Goal: Transaction & Acquisition: Purchase product/service

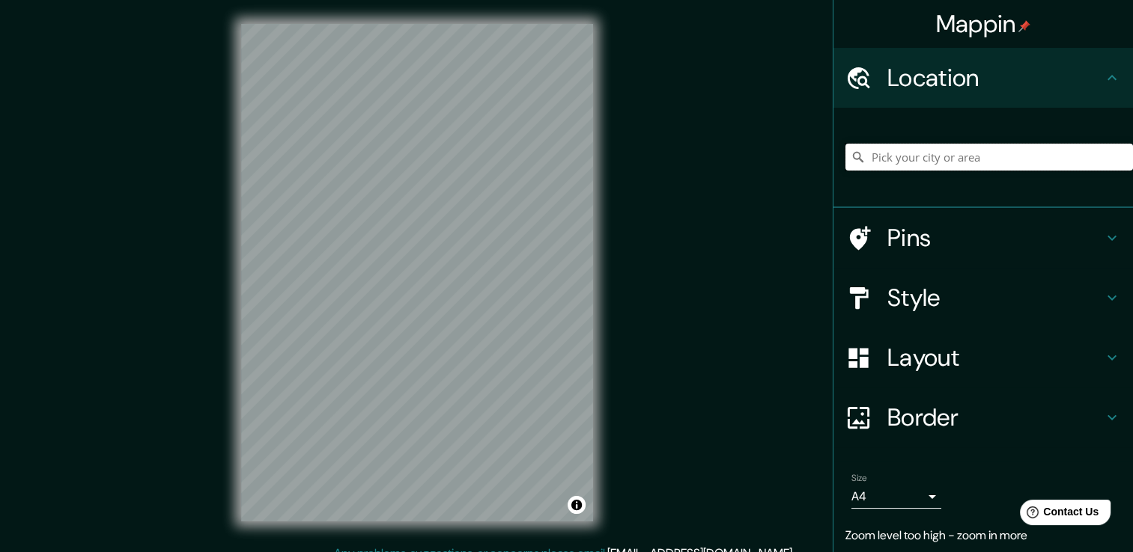
click at [892, 150] on input "Pick your city or area" at bounding box center [988, 157] width 287 height 27
type input "[GEOGRAPHIC_DATA], [PERSON_NAME], [GEOGRAPHIC_DATA] - [GEOGRAPHIC_DATA], 59072-…"
click at [1115, 156] on icon "Clear" at bounding box center [1121, 157] width 12 height 12
click at [989, 156] on input "Pick your city or area" at bounding box center [988, 157] width 287 height 27
type input "[GEOGRAPHIC_DATA], [GEOGRAPHIC_DATA]"
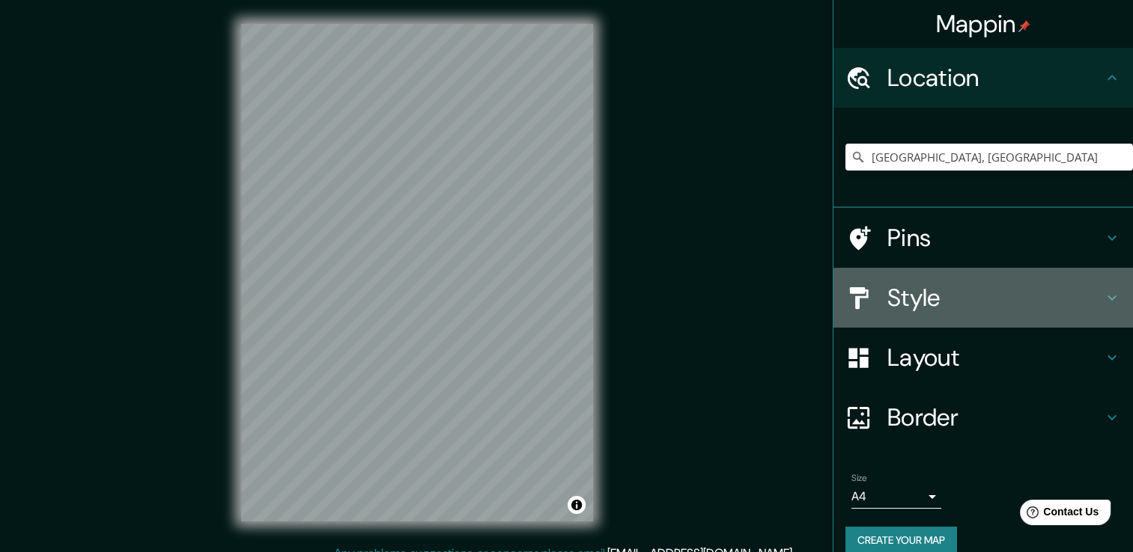
click at [898, 301] on h4 "Style" at bounding box center [995, 298] width 216 height 30
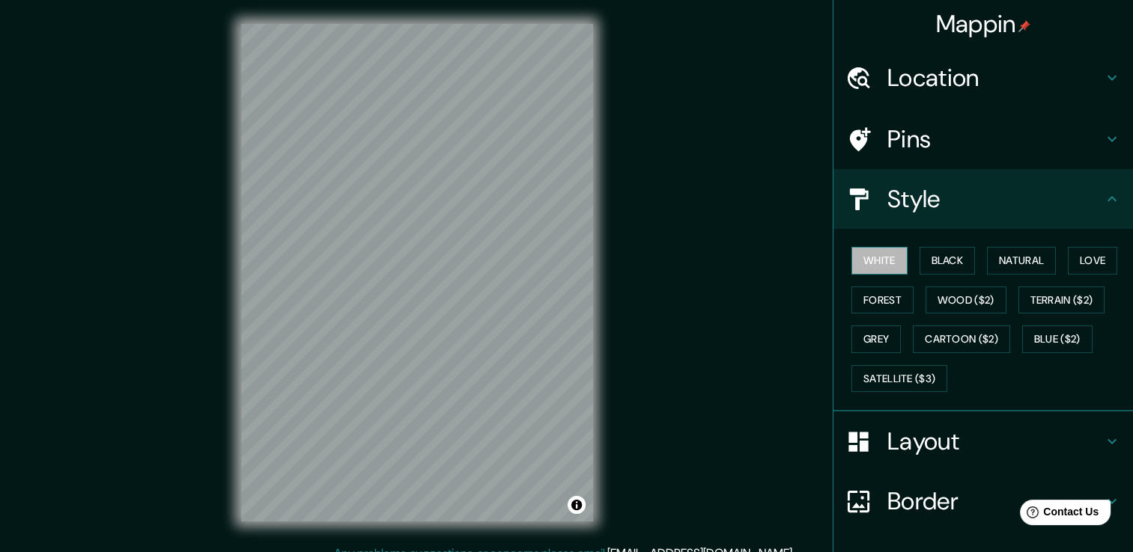
click at [866, 257] on button "White" at bounding box center [879, 261] width 56 height 28
click at [943, 253] on button "Black" at bounding box center [947, 261] width 56 height 28
click at [873, 256] on button "White" at bounding box center [879, 261] width 56 height 28
click at [910, 380] on button "Satellite ($3)" at bounding box center [899, 379] width 96 height 28
click at [878, 250] on button "White" at bounding box center [879, 261] width 56 height 28
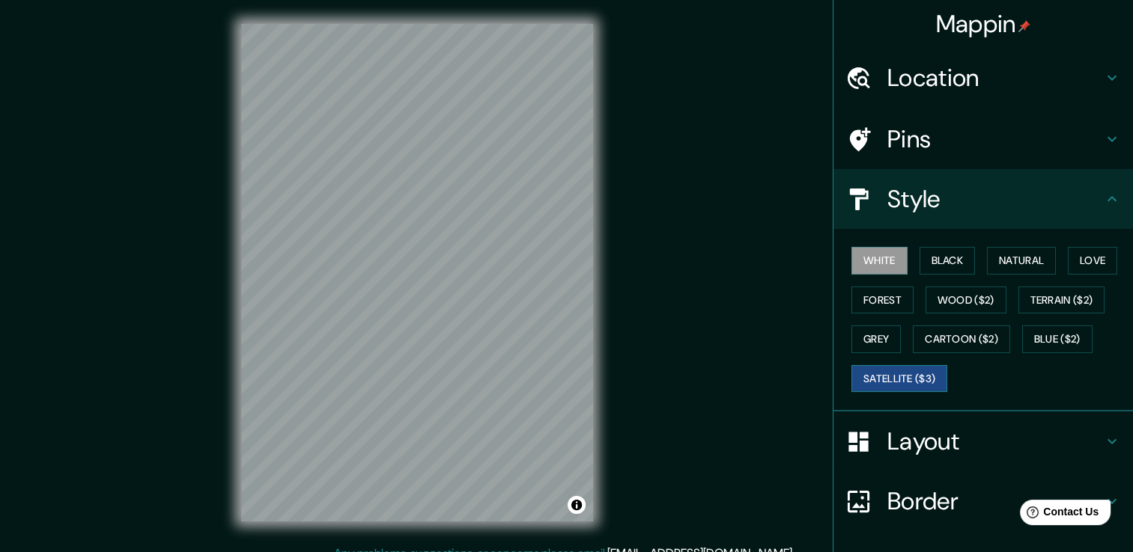
click at [904, 376] on button "Satellite ($3)" at bounding box center [899, 379] width 96 height 28
click at [871, 256] on button "White" at bounding box center [879, 261] width 56 height 28
click at [934, 258] on button "Black" at bounding box center [947, 261] width 56 height 28
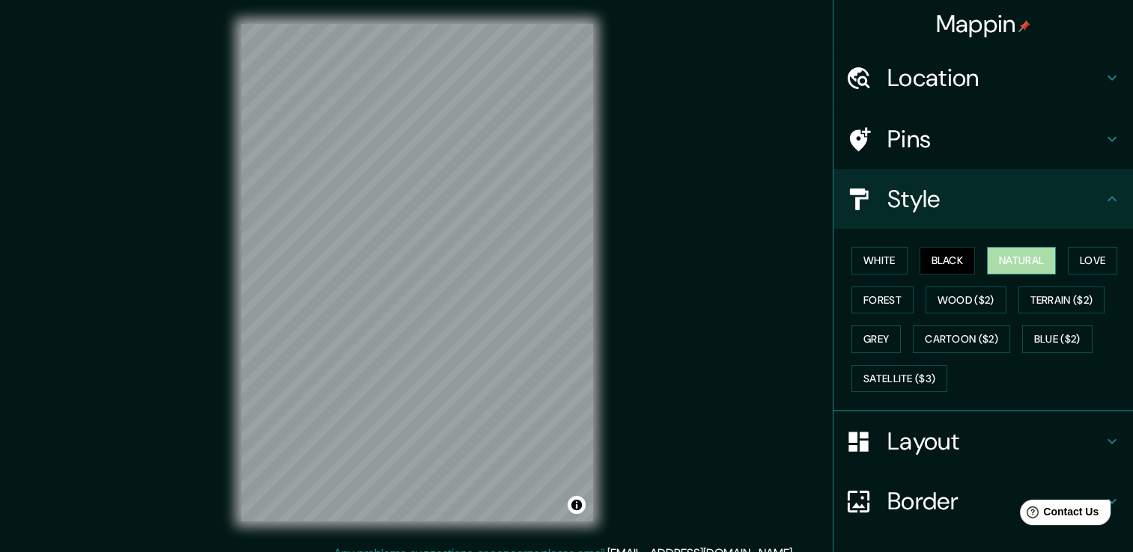
click at [995, 256] on button "Natural" at bounding box center [1021, 261] width 69 height 28
click at [1068, 254] on button "Love" at bounding box center [1092, 261] width 49 height 28
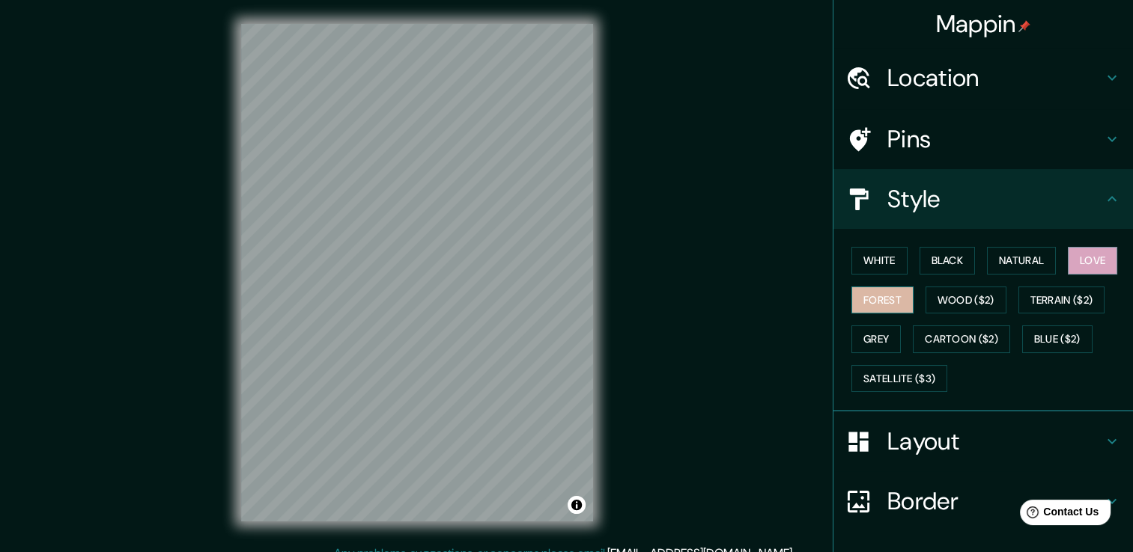
click at [879, 298] on button "Forest" at bounding box center [882, 301] width 62 height 28
click at [940, 298] on button "Wood ($2)" at bounding box center [965, 301] width 81 height 28
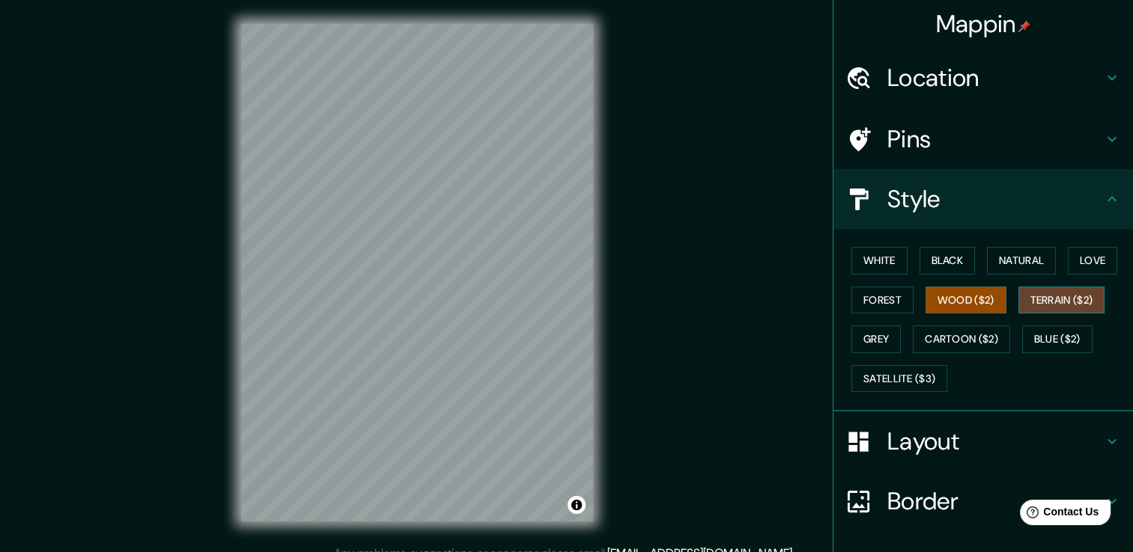
click at [1045, 295] on button "Terrain ($2)" at bounding box center [1061, 301] width 87 height 28
click at [862, 338] on button "Grey" at bounding box center [875, 340] width 49 height 28
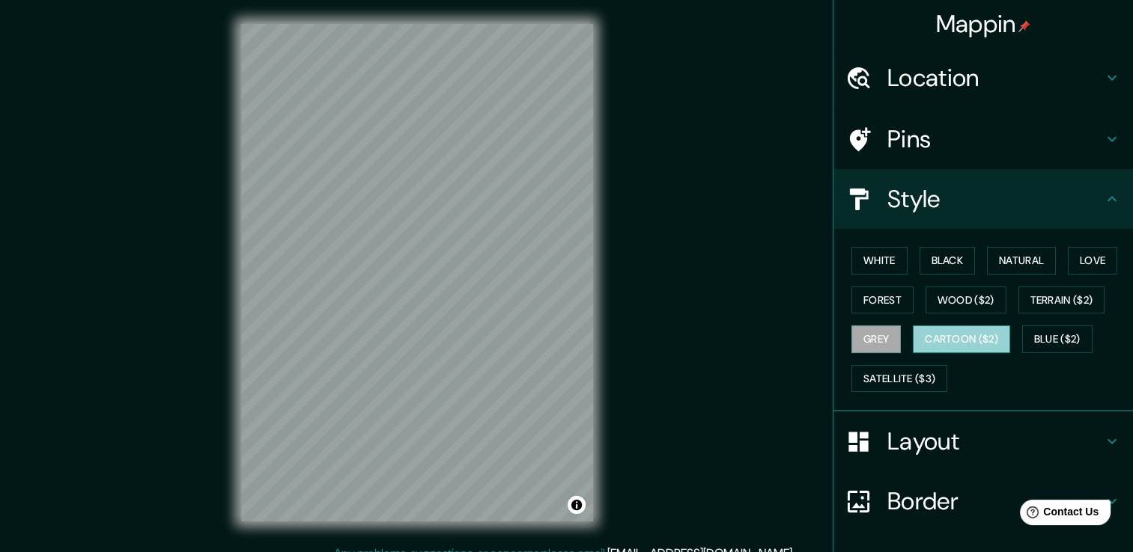
click at [934, 334] on button "Cartoon ($2)" at bounding box center [961, 340] width 97 height 28
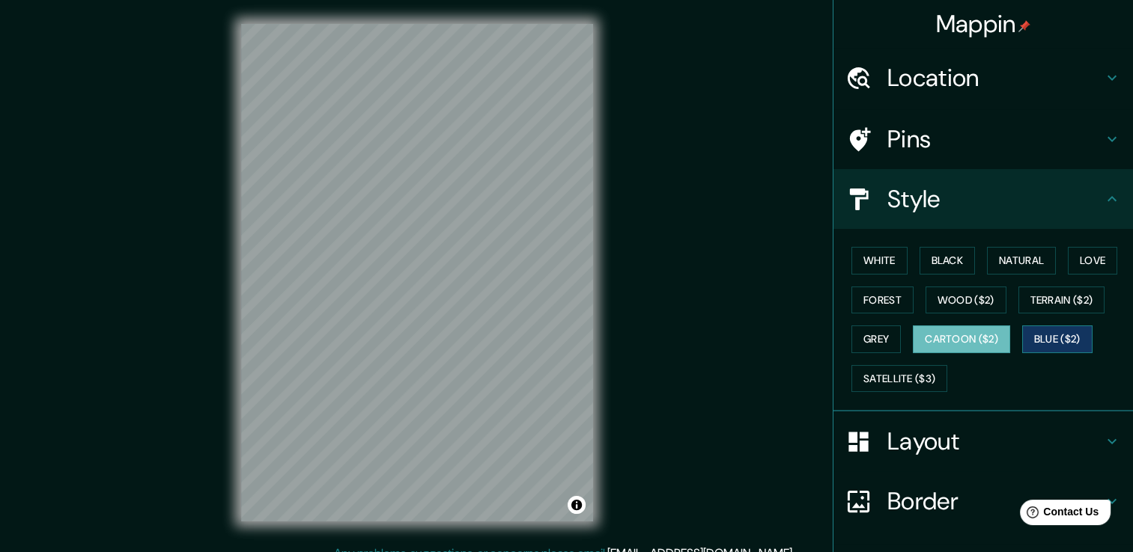
click at [1041, 337] on button "Blue ($2)" at bounding box center [1057, 340] width 70 height 28
click at [928, 343] on button "Cartoon ($2)" at bounding box center [961, 340] width 97 height 28
click at [887, 256] on button "White" at bounding box center [879, 261] width 56 height 28
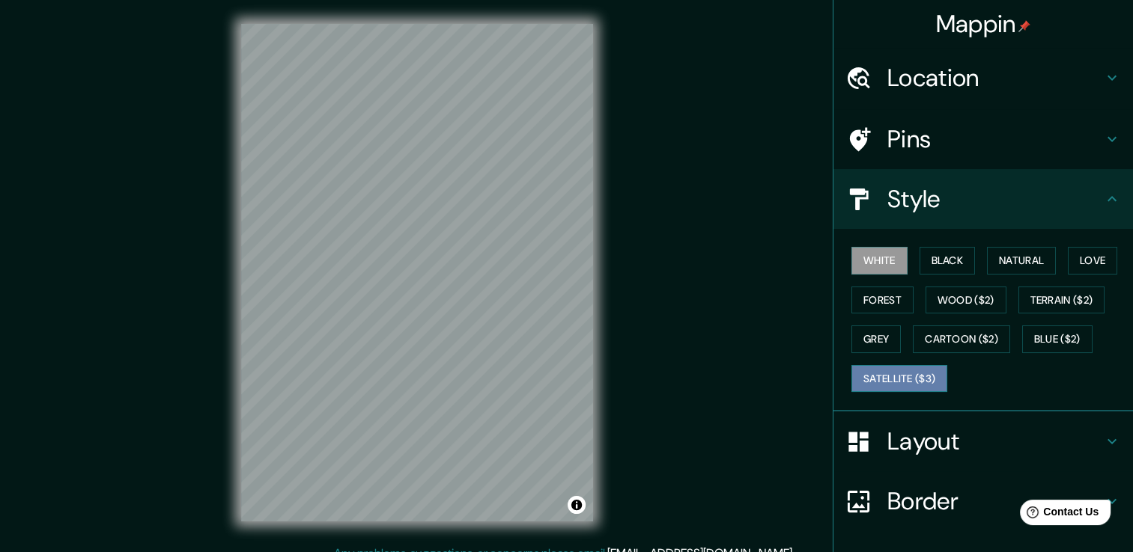
click at [883, 374] on button "Satellite ($3)" at bounding box center [899, 379] width 96 height 28
click at [800, 283] on div "Mappin Location [GEOGRAPHIC_DATA], [GEOGRAPHIC_DATA] [GEOGRAPHIC_DATA] [GEOGRAP…" at bounding box center [566, 284] width 1133 height 569
click at [874, 261] on button "White" at bounding box center [879, 261] width 56 height 28
click at [922, 374] on button "Satellite ($3)" at bounding box center [899, 379] width 96 height 28
click at [851, 268] on button "White" at bounding box center [879, 261] width 56 height 28
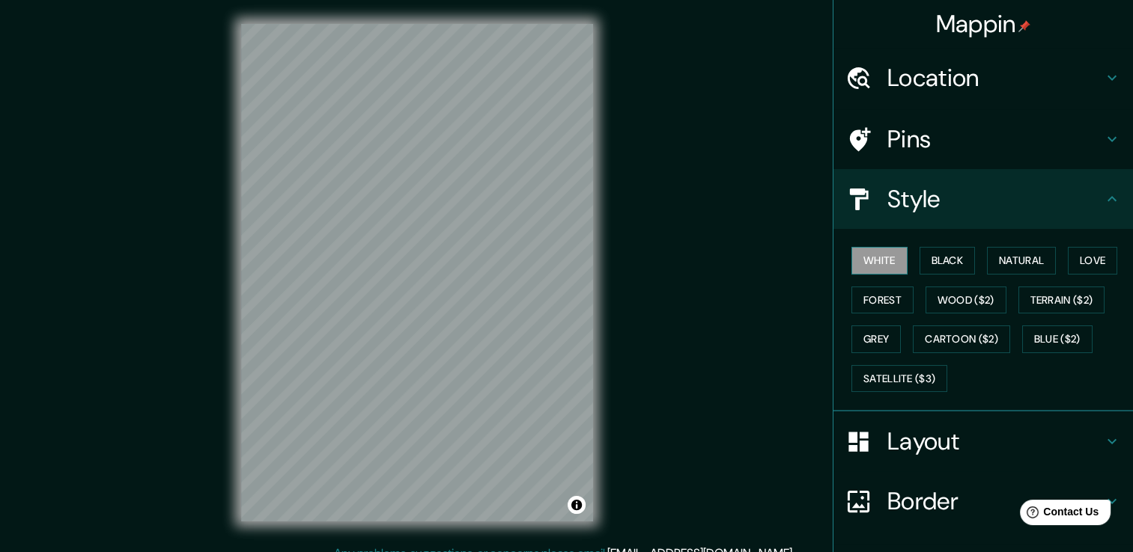
click at [851, 268] on button "White" at bounding box center [879, 261] width 56 height 28
click at [880, 376] on button "Satellite ($3)" at bounding box center [899, 379] width 96 height 28
click at [856, 253] on button "White" at bounding box center [879, 261] width 56 height 28
click at [893, 379] on button "Satellite ($3)" at bounding box center [899, 379] width 96 height 28
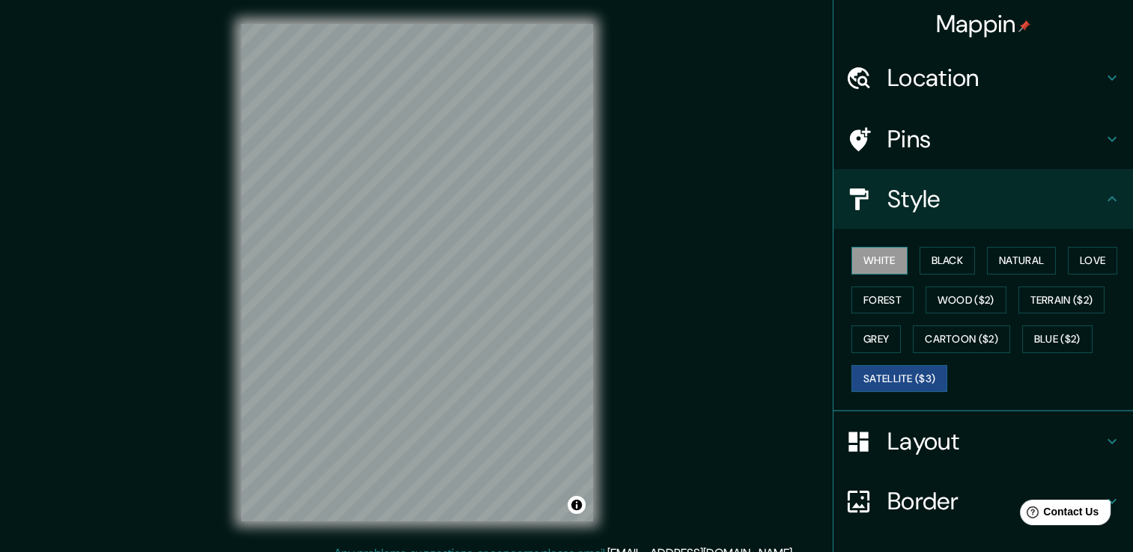
click at [868, 262] on button "White" at bounding box center [879, 261] width 56 height 28
click at [874, 380] on button "Satellite ($3)" at bounding box center [899, 379] width 96 height 28
click at [865, 255] on button "White" at bounding box center [879, 261] width 56 height 28
